Goal: Task Accomplishment & Management: Manage account settings

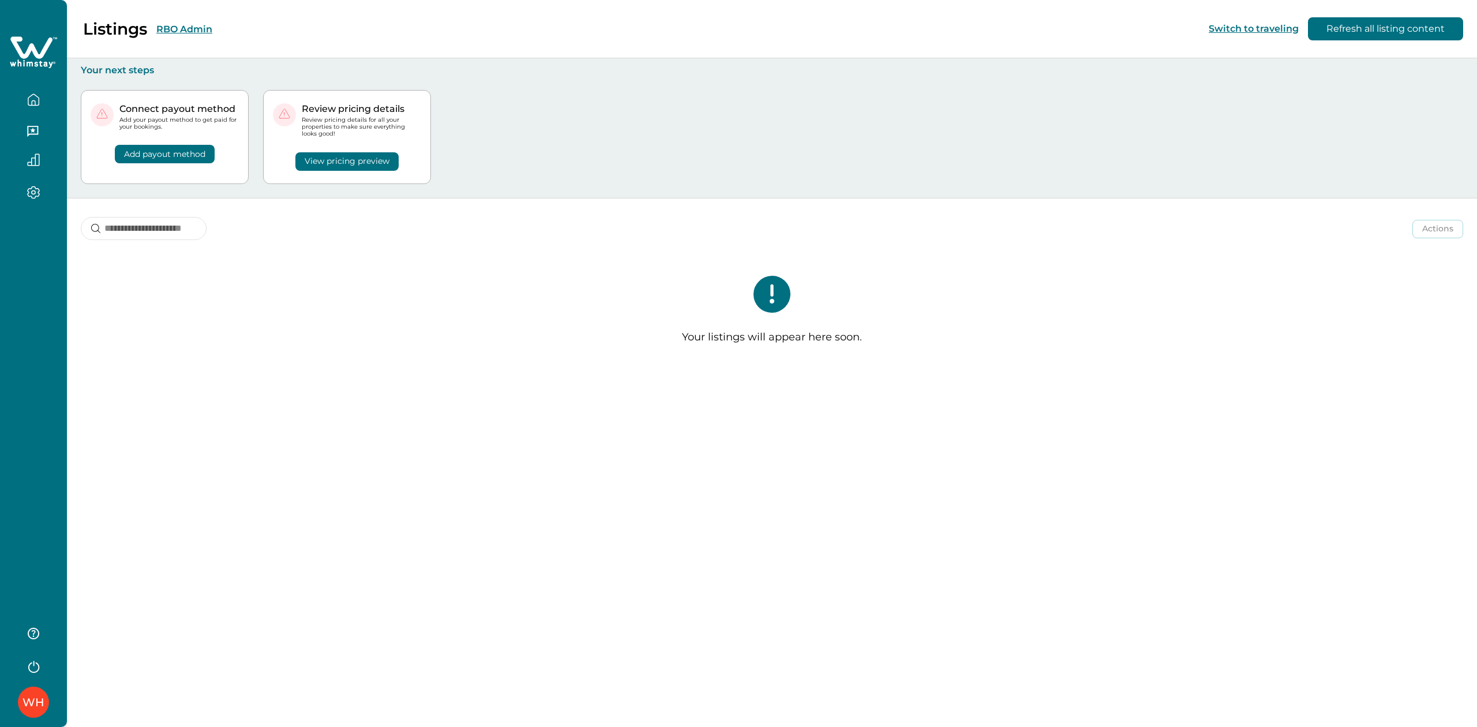
click at [198, 28] on button "RBO Admin" at bounding box center [184, 29] width 56 height 11
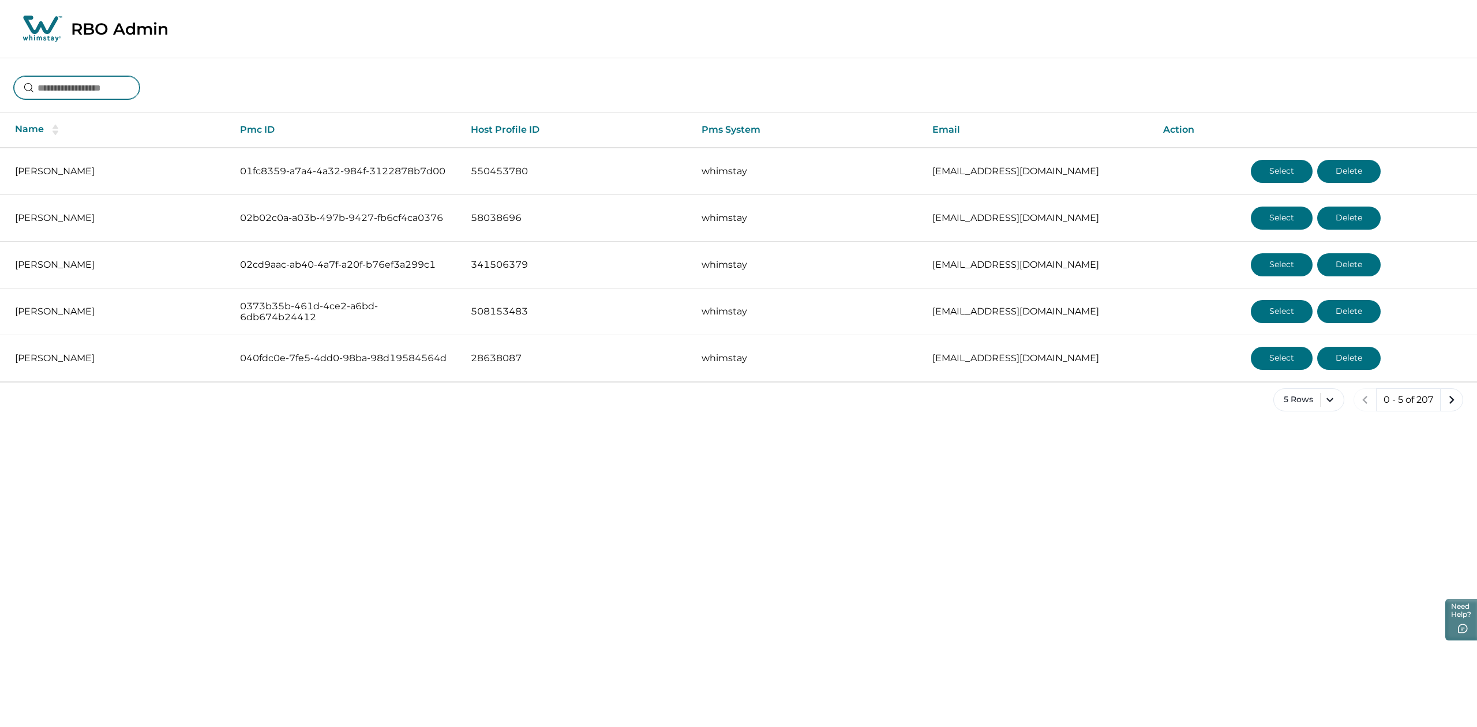
click at [91, 84] on input at bounding box center [77, 87] width 126 height 23
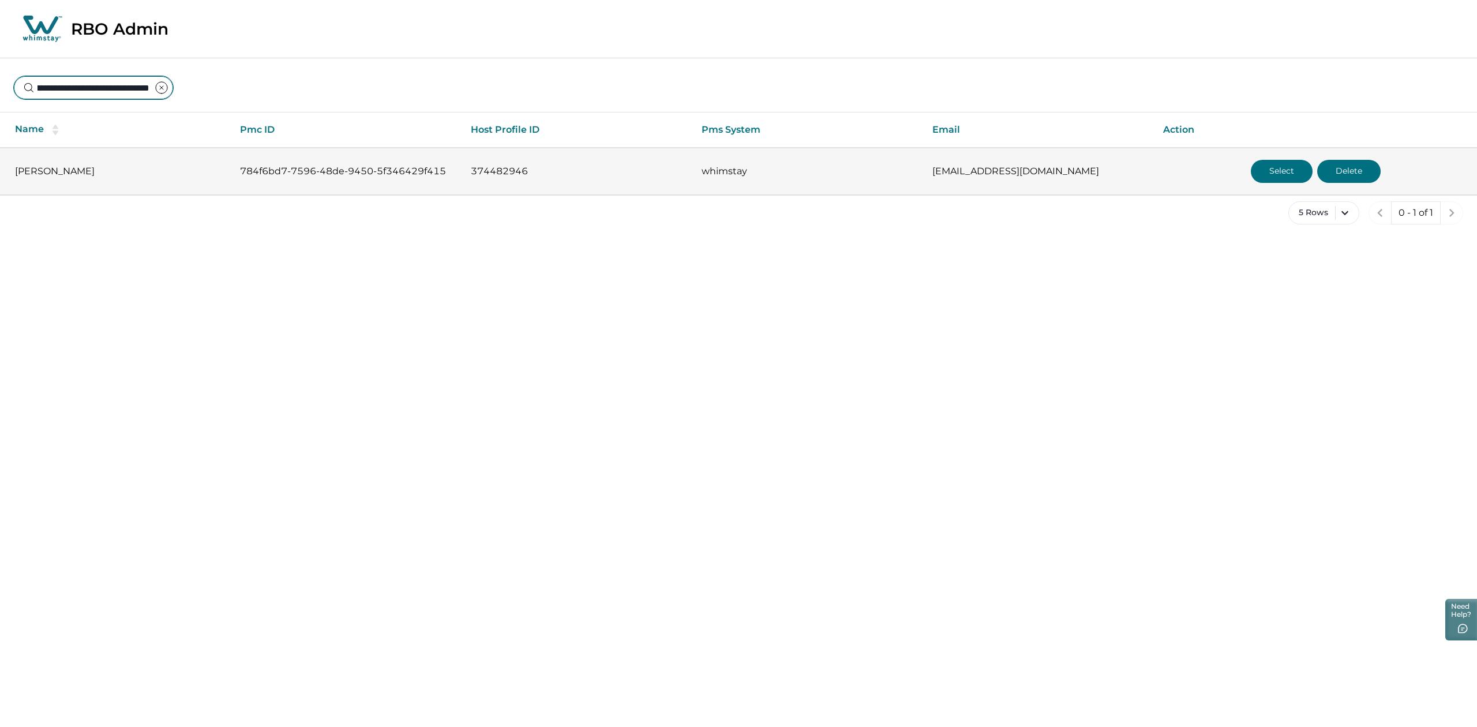
type input "**********"
click at [1278, 176] on button "Select" at bounding box center [1282, 171] width 62 height 23
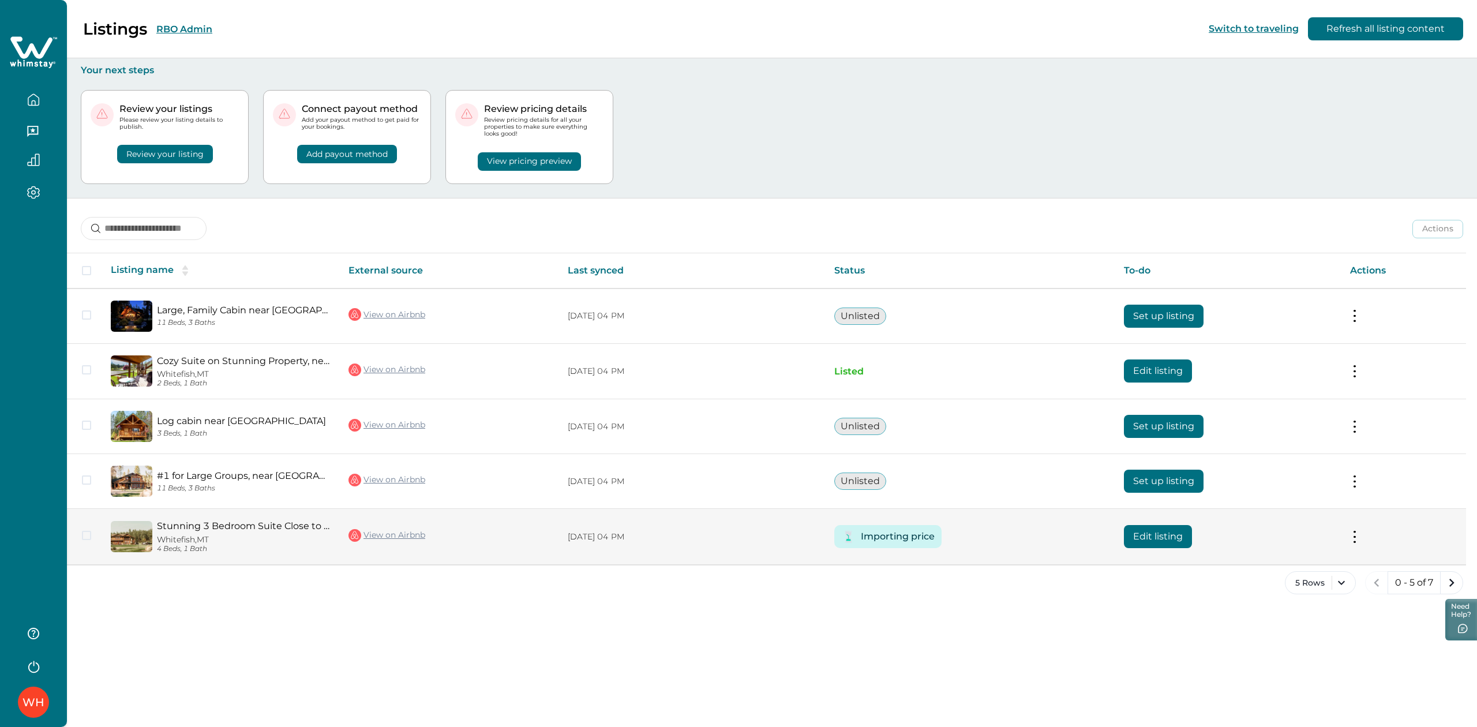
click at [1148, 542] on button "Edit listing" at bounding box center [1158, 536] width 68 height 23
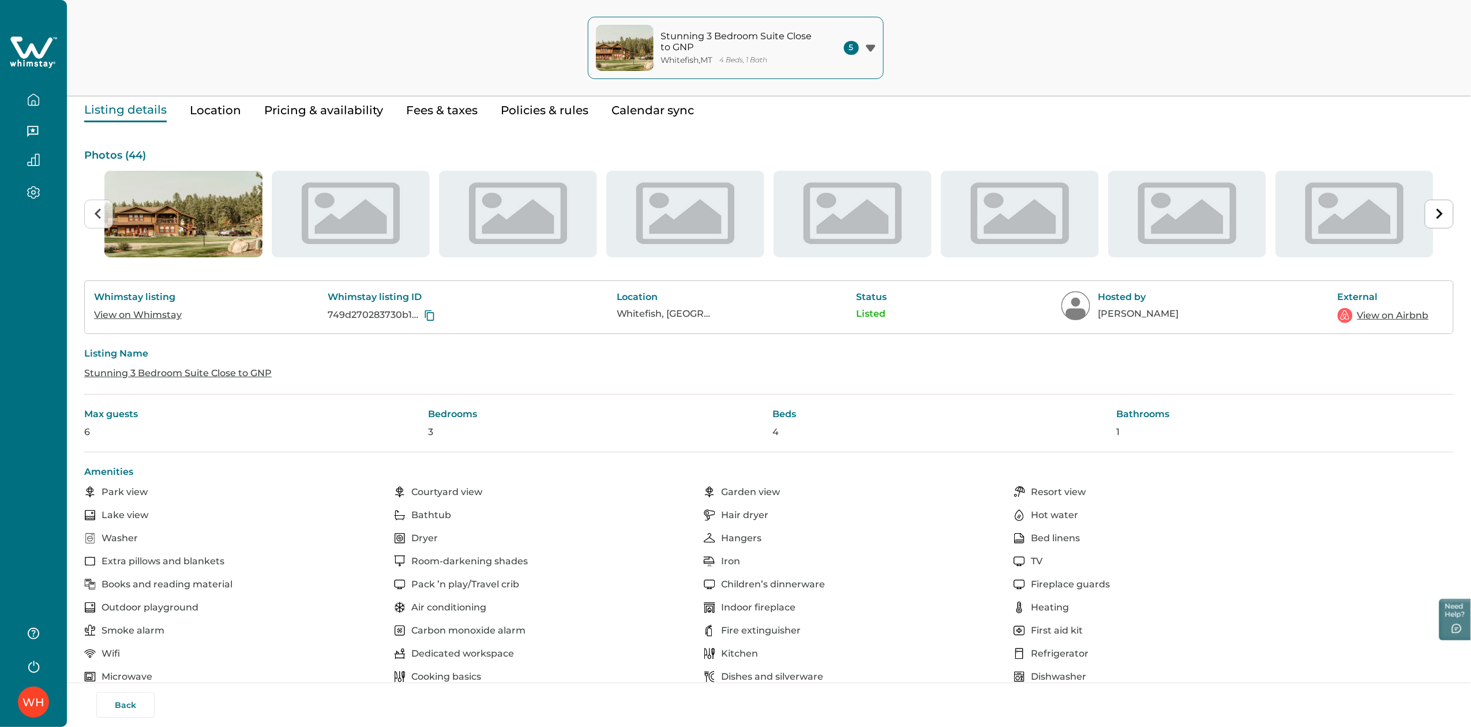
scroll to position [47, 0]
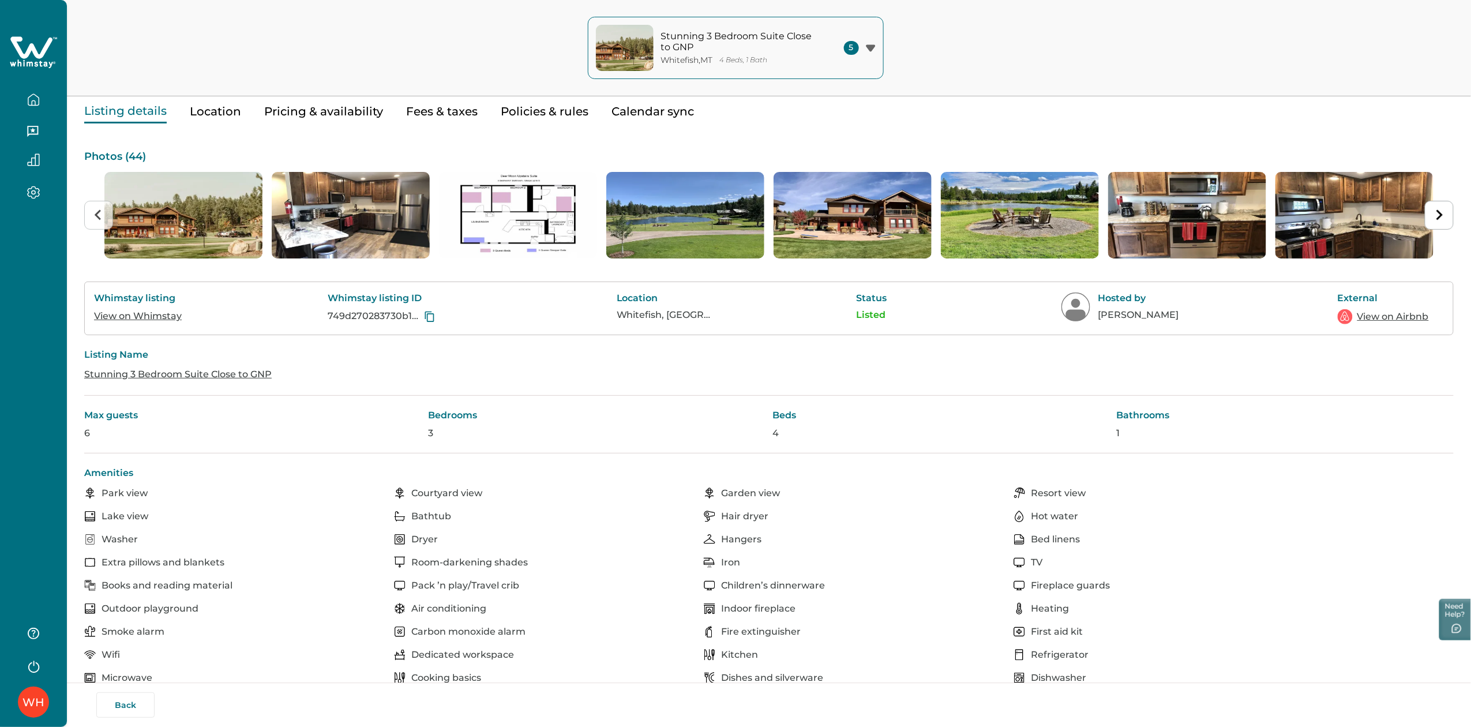
click at [211, 112] on div "Edit your listing Listing details Location Pricing & availability Fees & taxes …" at bounding box center [769, 660] width 1404 height 1415
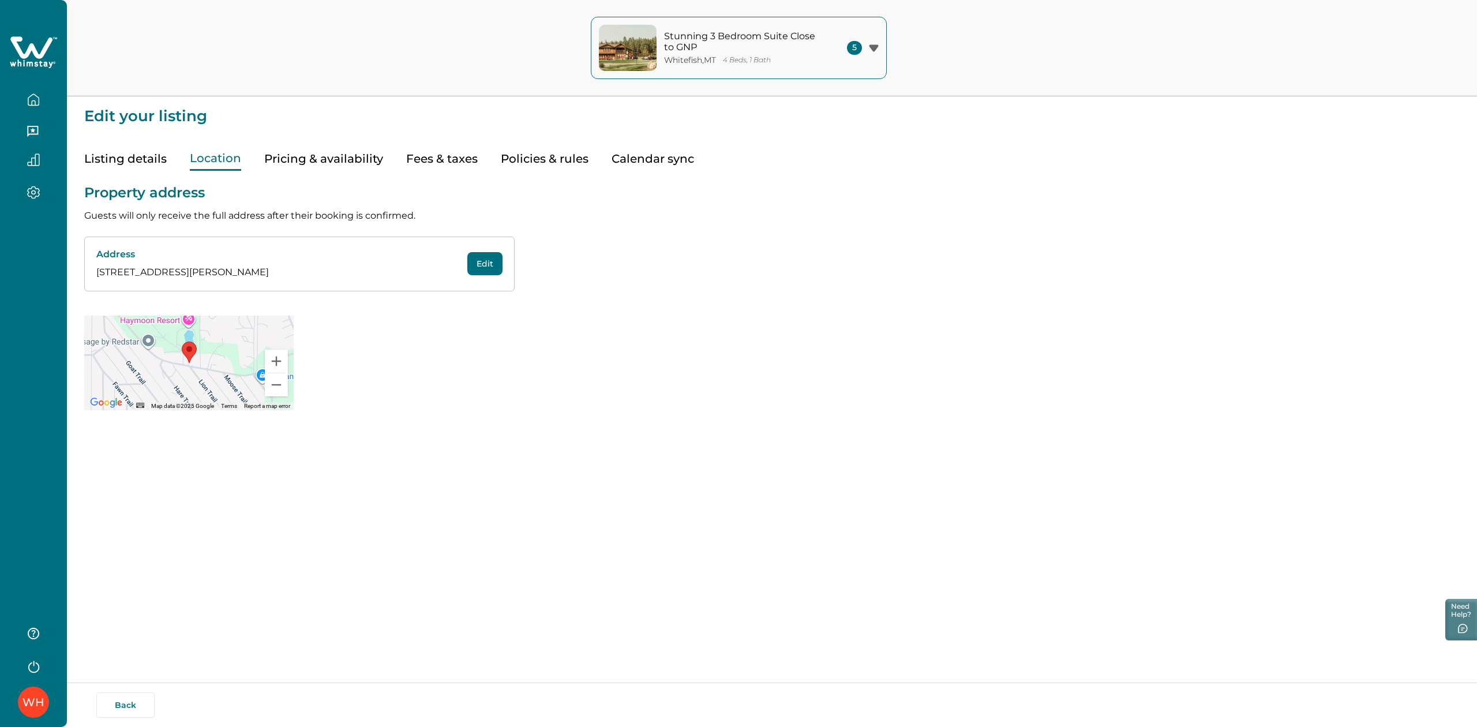
click at [298, 150] on button "Pricing & availability" at bounding box center [323, 159] width 119 height 24
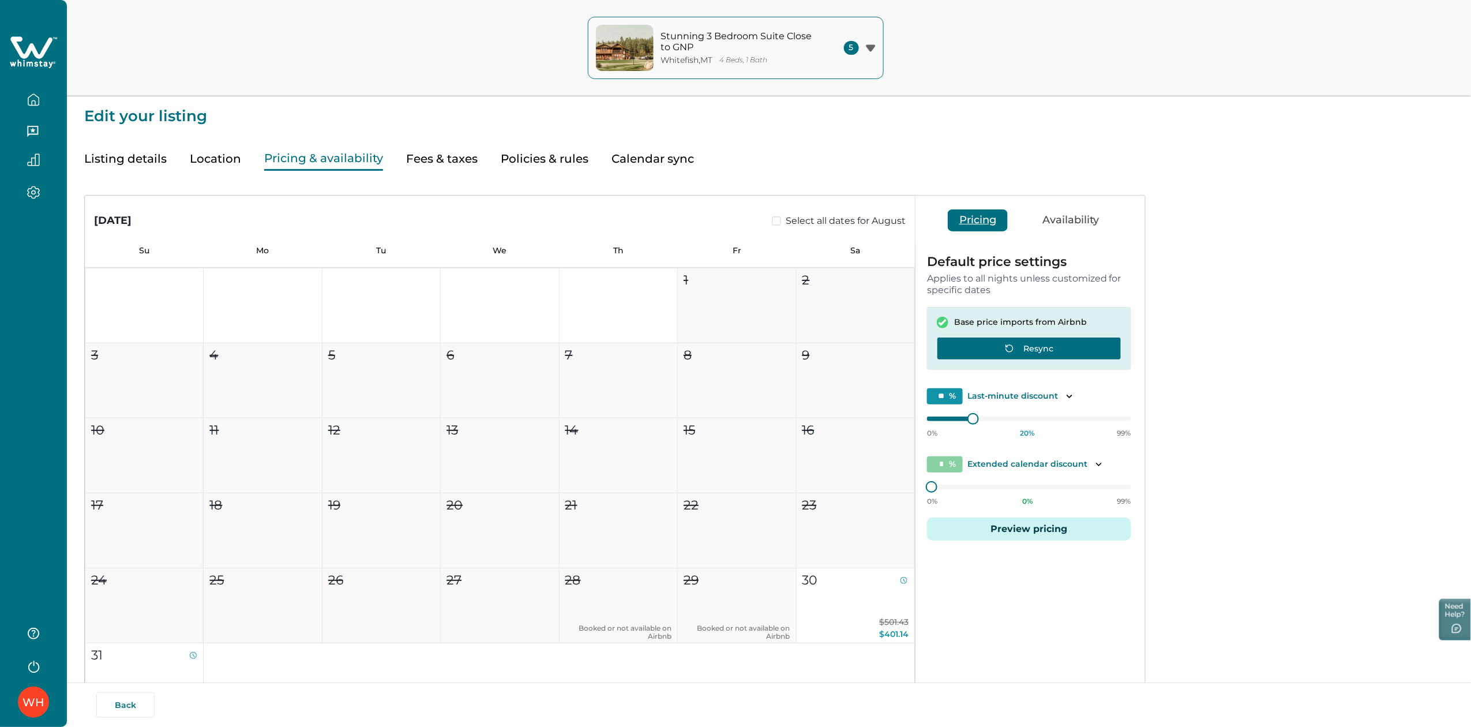
click at [1032, 352] on button "Resync" at bounding box center [1029, 348] width 185 height 23
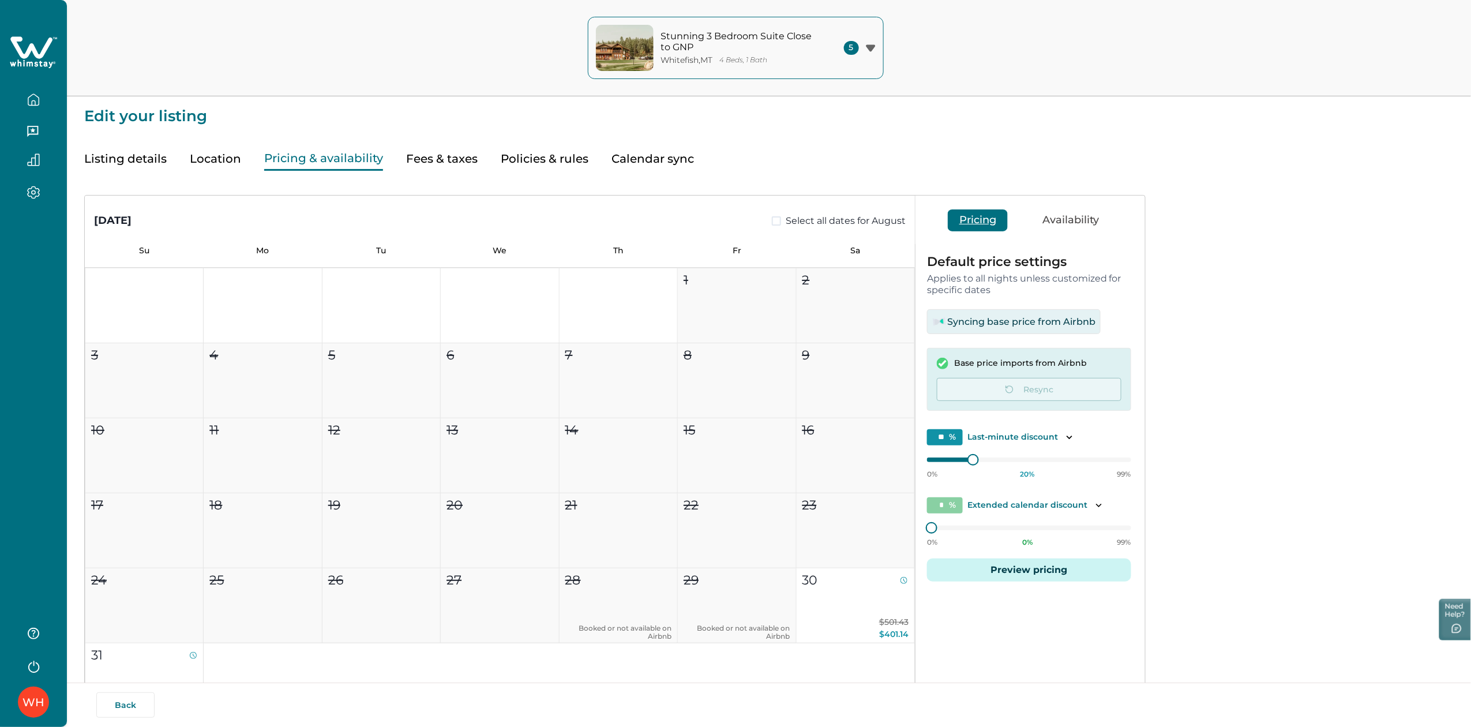
click at [24, 98] on button "button" at bounding box center [33, 99] width 48 height 23
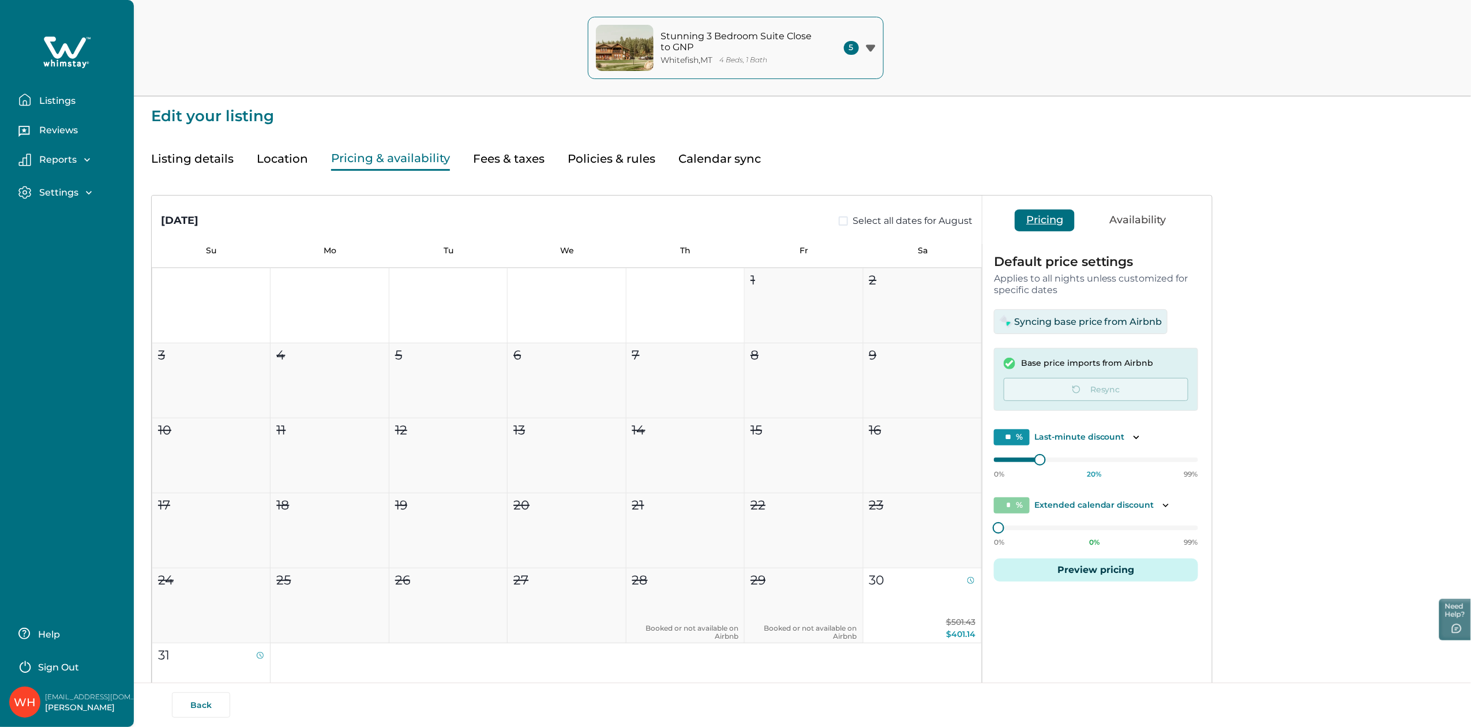
click at [55, 95] on p "Listings" at bounding box center [56, 101] width 40 height 12
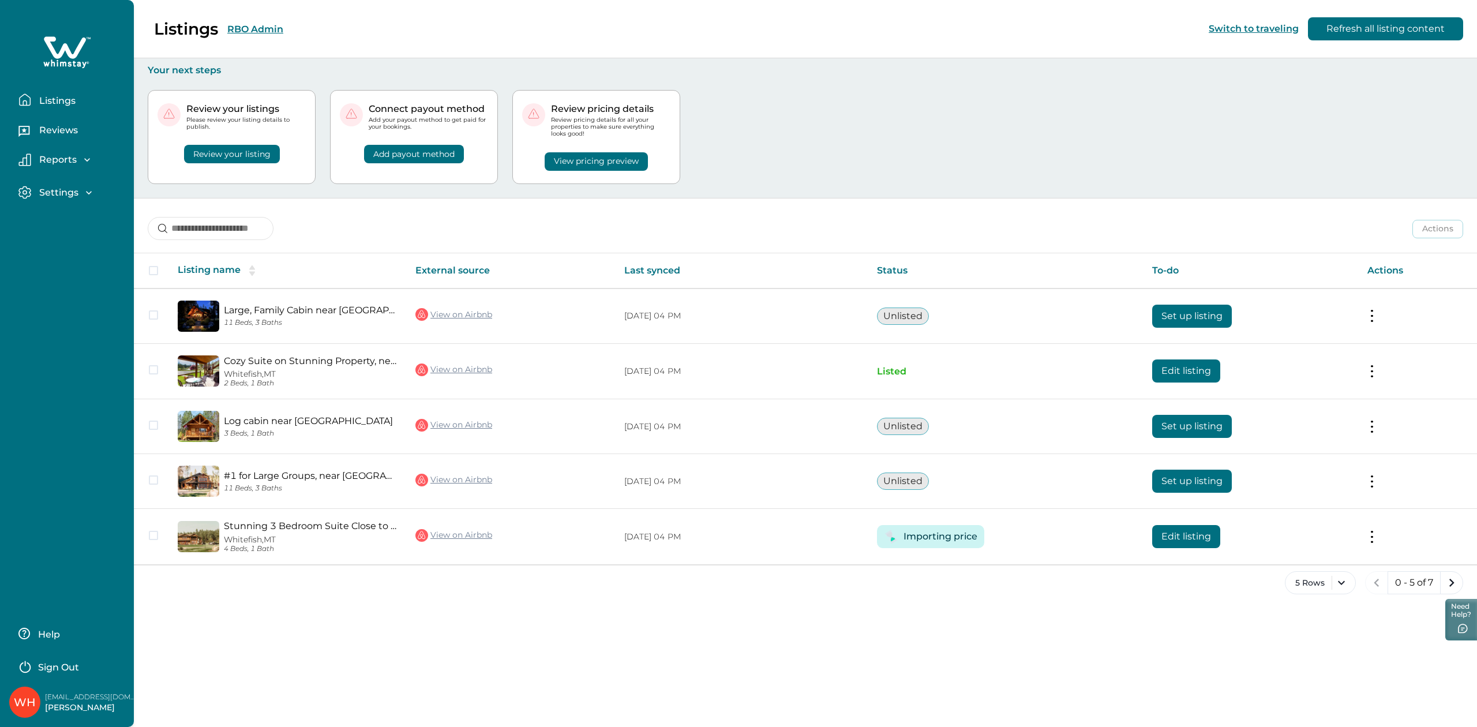
click at [878, 600] on div "5 Rows 0 - 5 of 7" at bounding box center [805, 592] width 1343 height 42
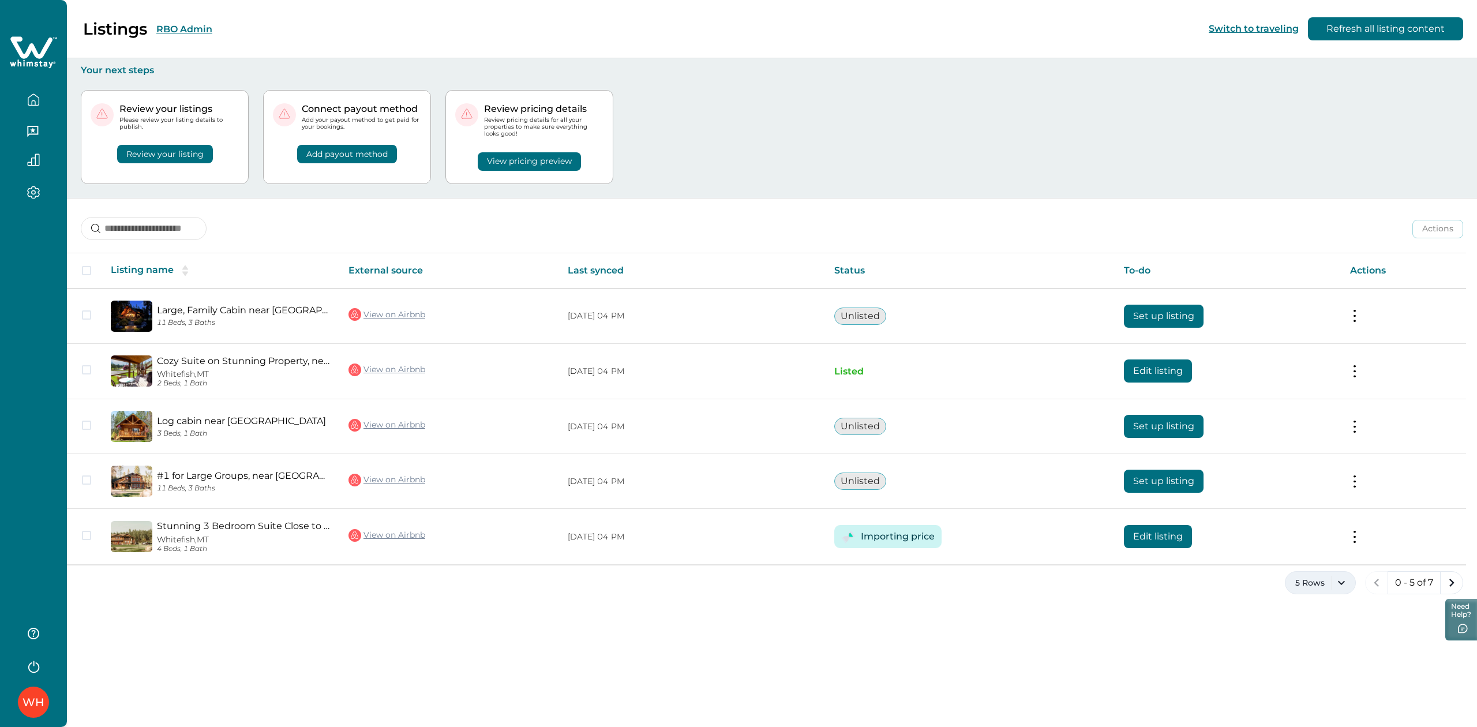
click at [1330, 582] on button "5 Rows" at bounding box center [1320, 582] width 71 height 23
click at [1321, 548] on button "100 Rows" at bounding box center [1319, 550] width 61 height 23
